Goal: Task Accomplishment & Management: Manage account settings

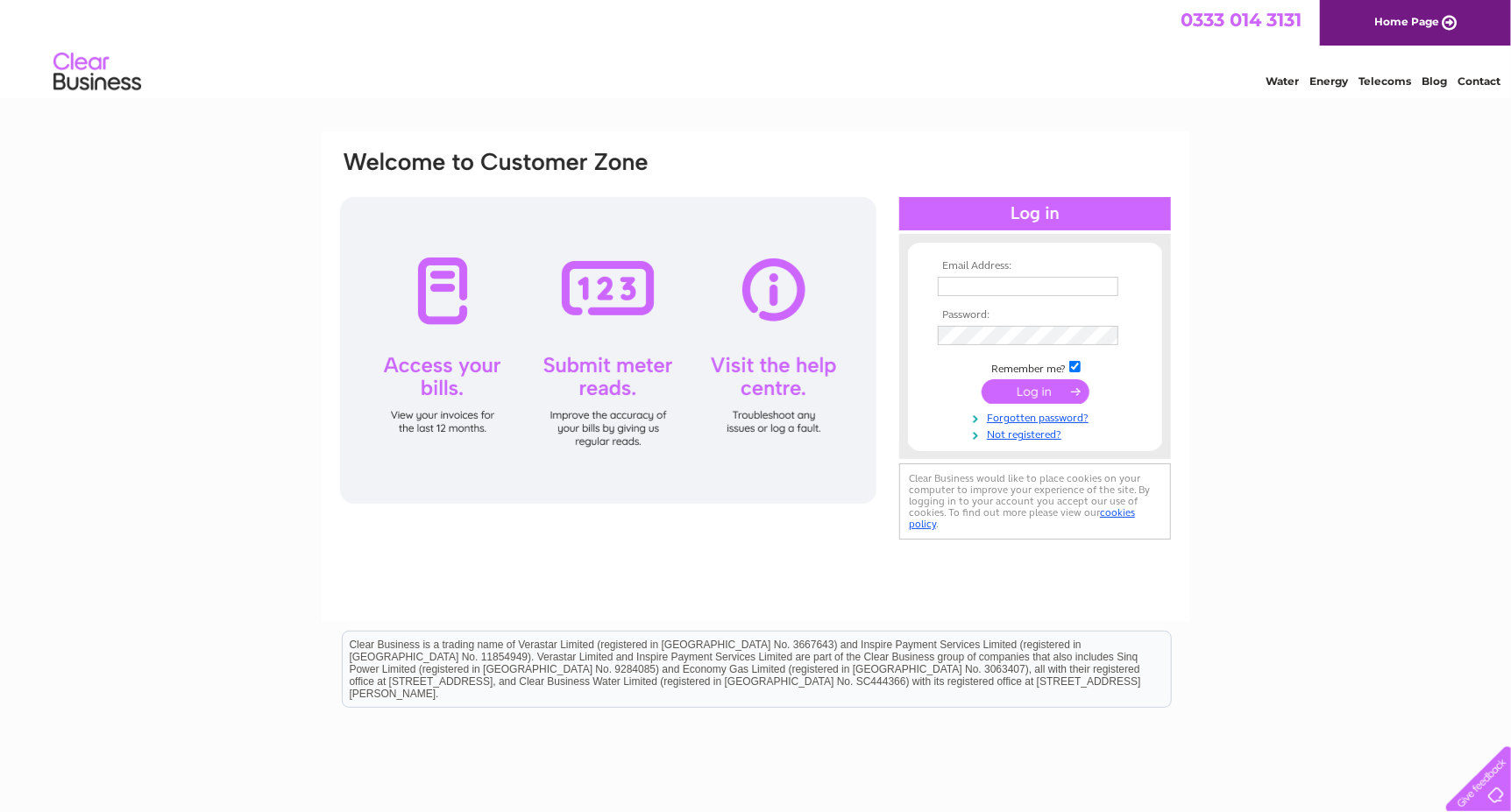
type input "[PERSON_NAME][EMAIL_ADDRESS][PERSON_NAME][DOMAIN_NAME]"
click at [1051, 400] on input "submit" at bounding box center [1036, 392] width 108 height 25
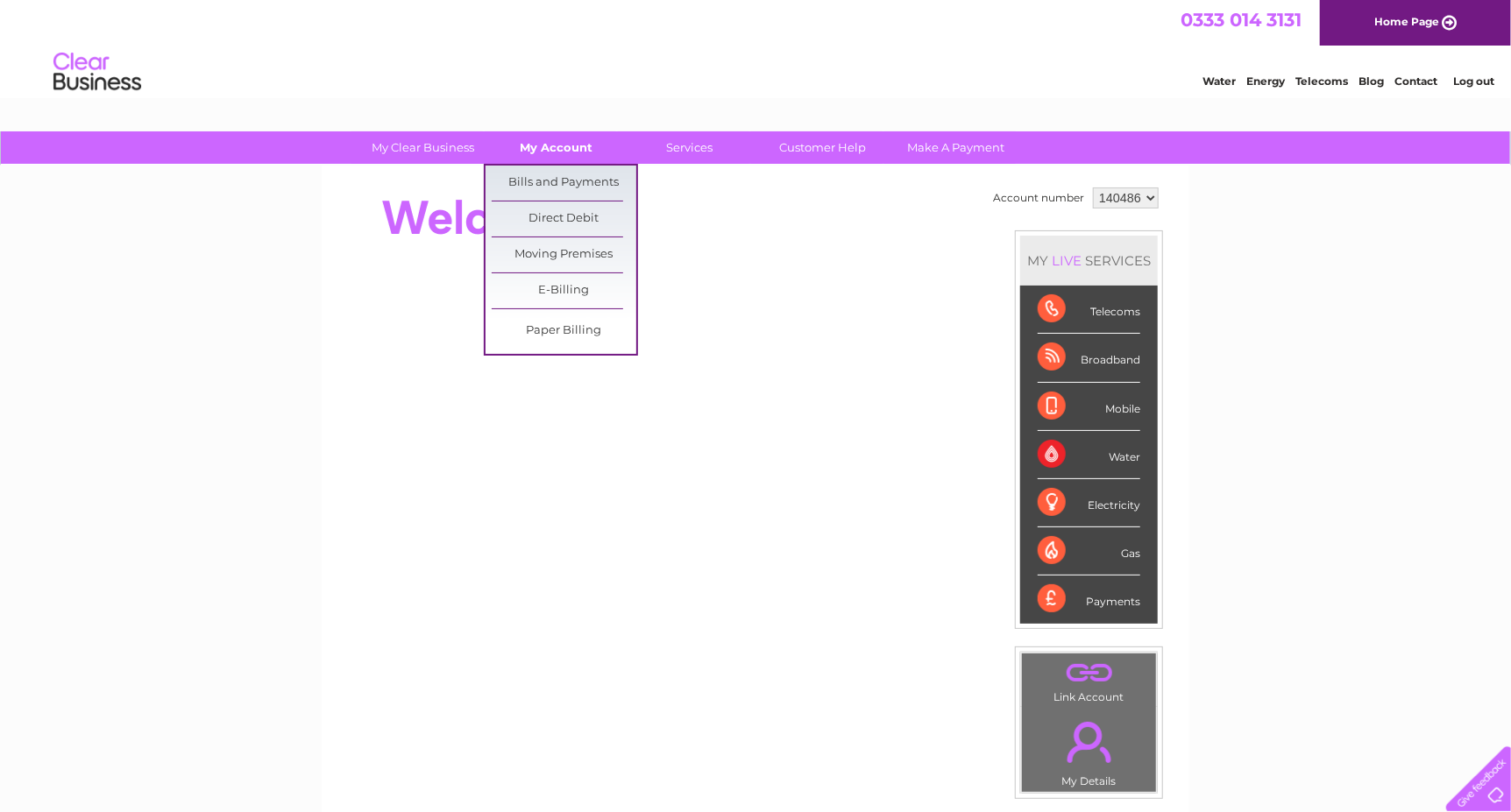
click at [572, 151] on link "My Account" at bounding box center [557, 148] width 145 height 32
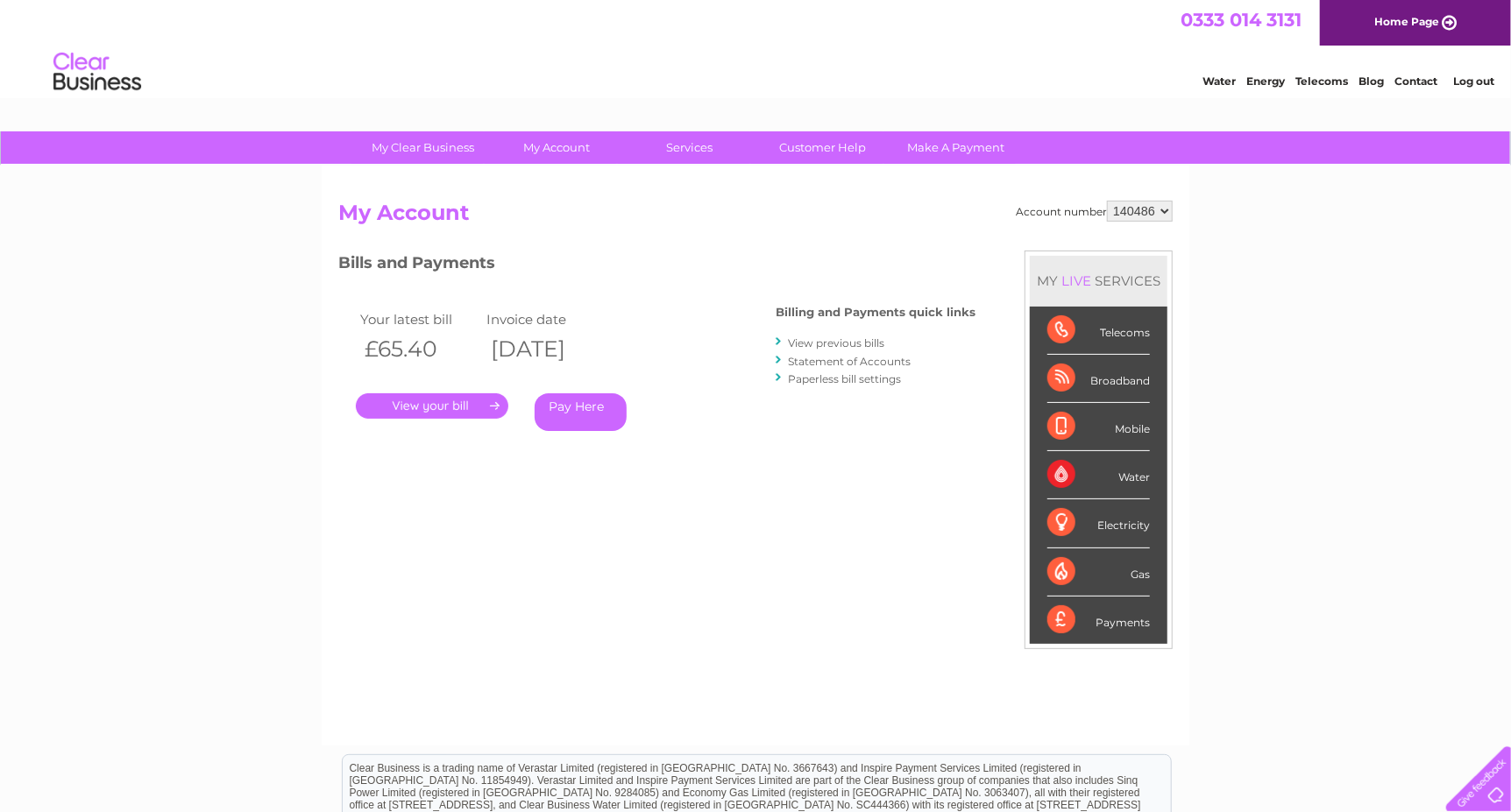
click at [471, 401] on link "." at bounding box center [432, 406] width 153 height 26
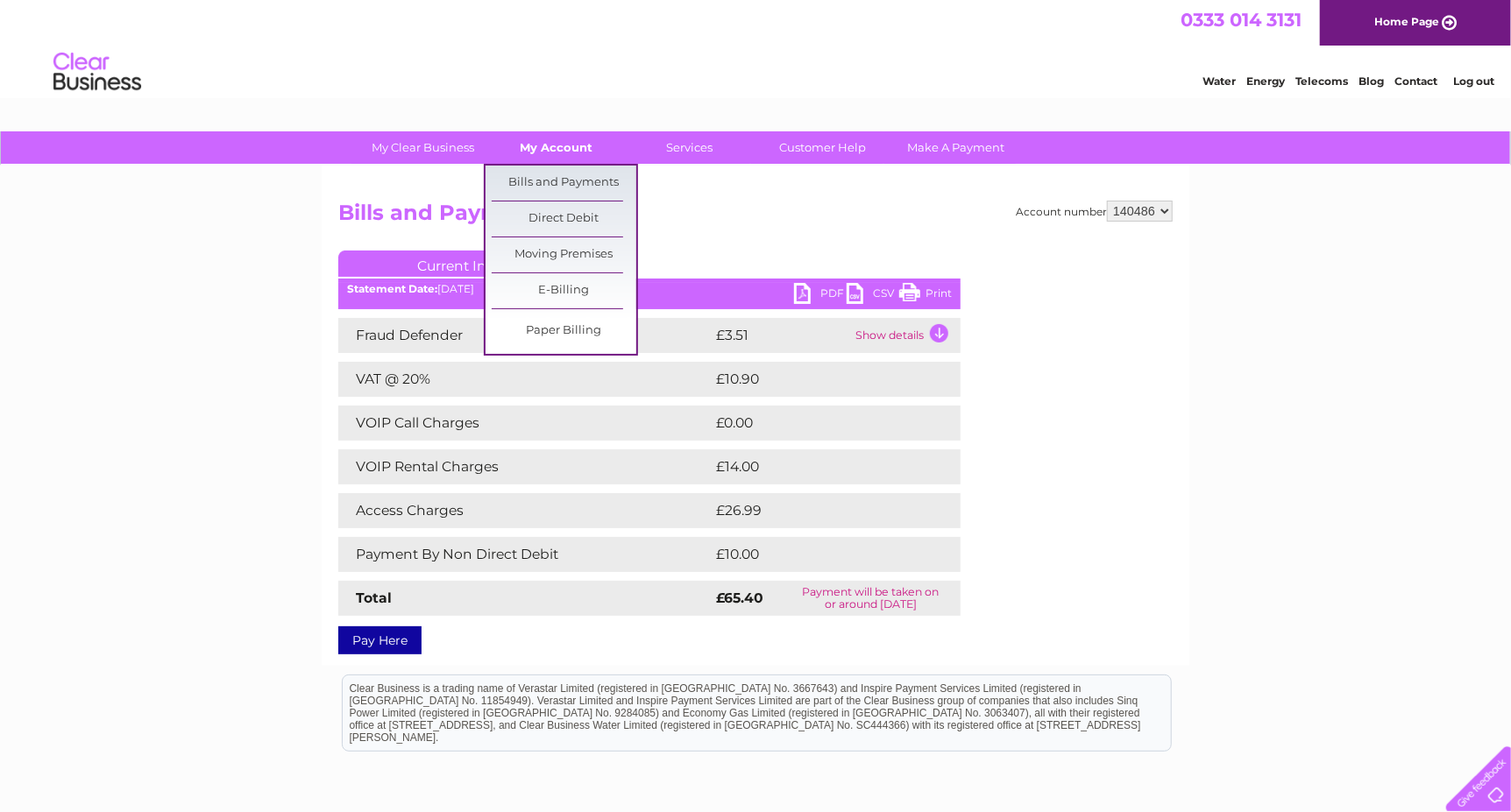
click at [565, 135] on link "My Account" at bounding box center [557, 148] width 145 height 32
click at [567, 177] on link "Bills and Payments" at bounding box center [564, 183] width 145 height 35
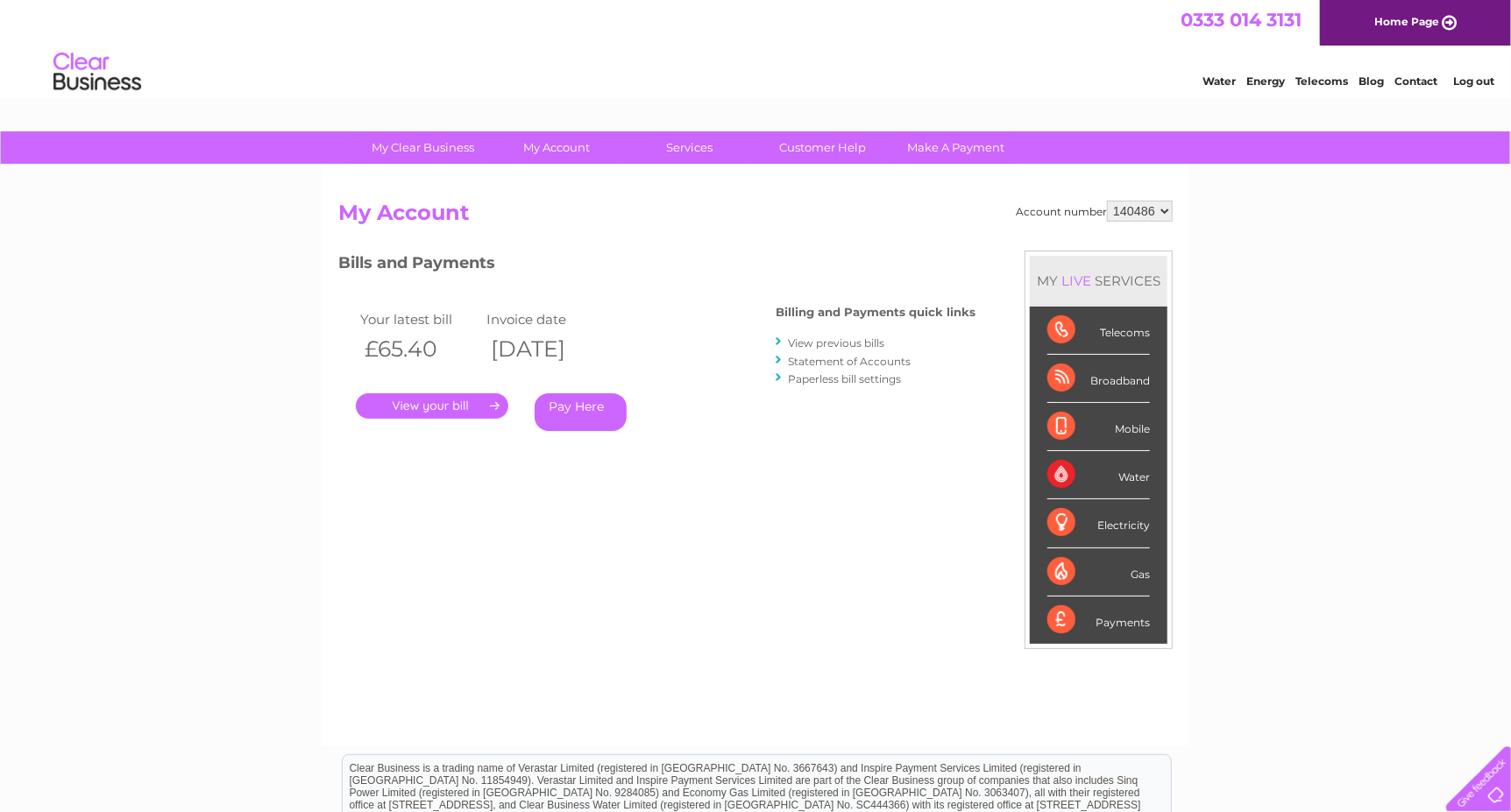
click at [839, 339] on link "View previous bills" at bounding box center [836, 344] width 96 height 13
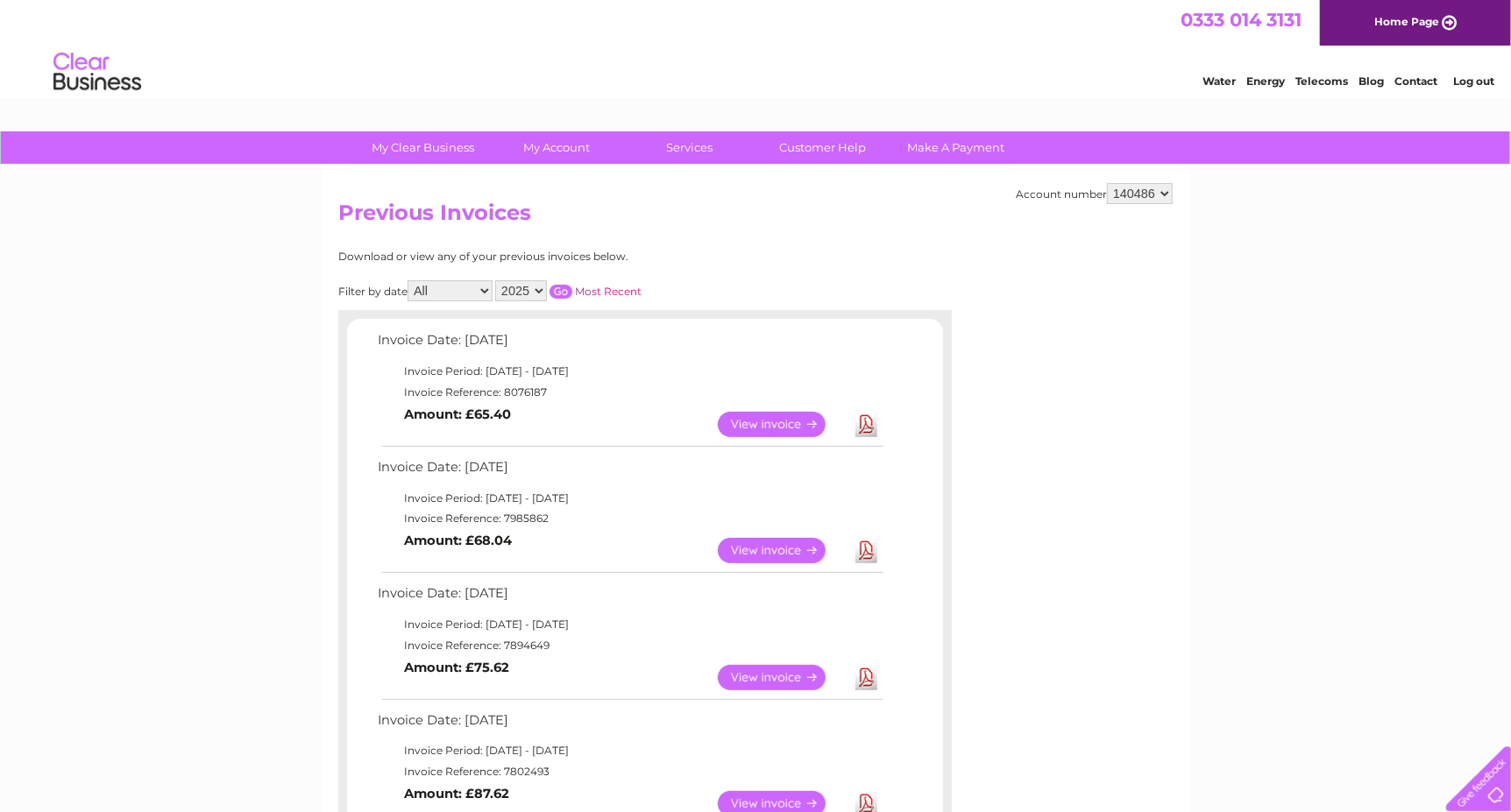
click at [796, 550] on link "View" at bounding box center [782, 551] width 129 height 26
click at [778, 424] on link "View" at bounding box center [782, 425] width 129 height 26
